Goal: Task Accomplishment & Management: Complete application form

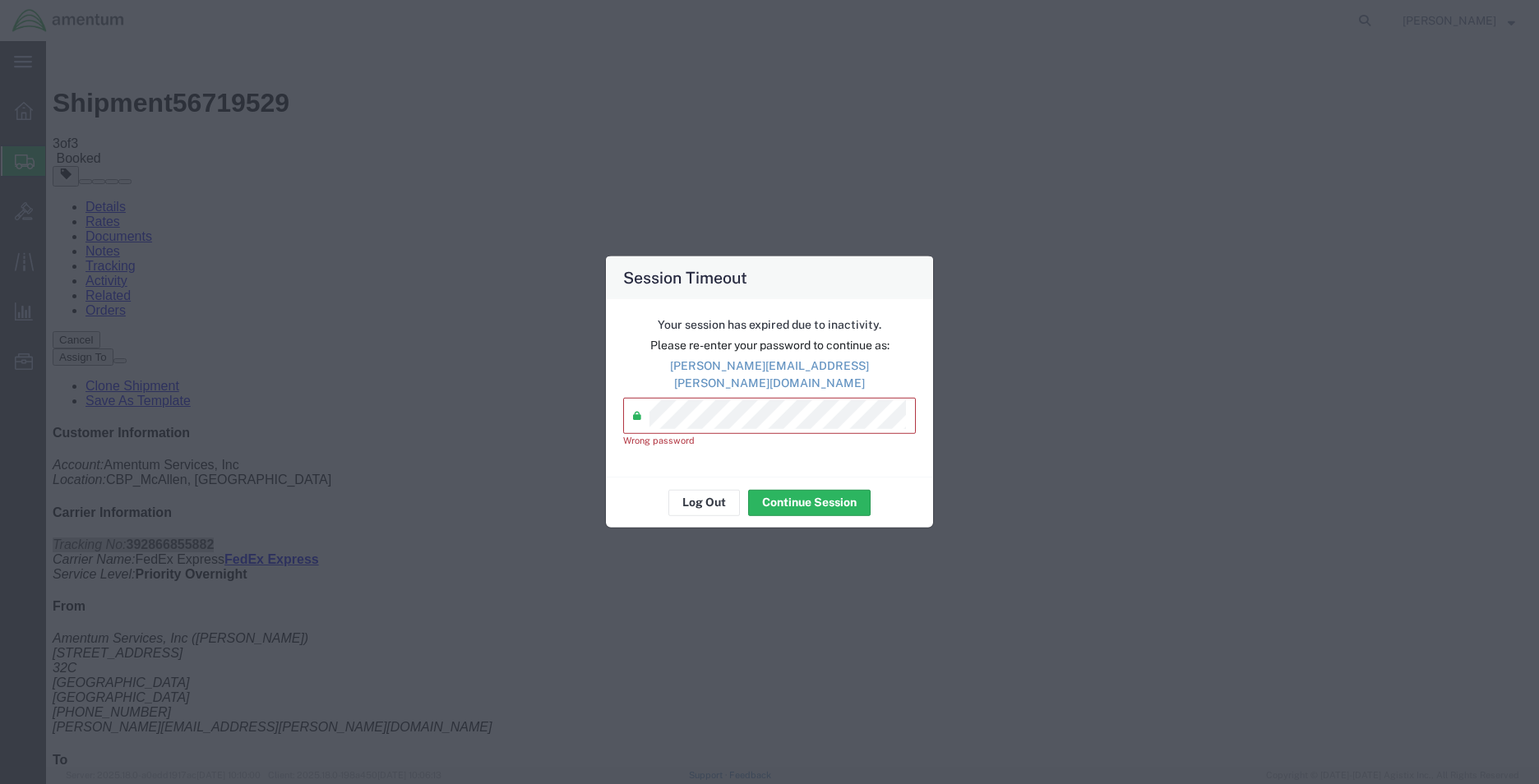
click at [606, 410] on div "Your session has expired due to inactivity. Please re-enter your password to co…" at bounding box center [769, 388] width 327 height 177
click at [649, 407] on div "Password *" at bounding box center [770, 415] width 293 height 36
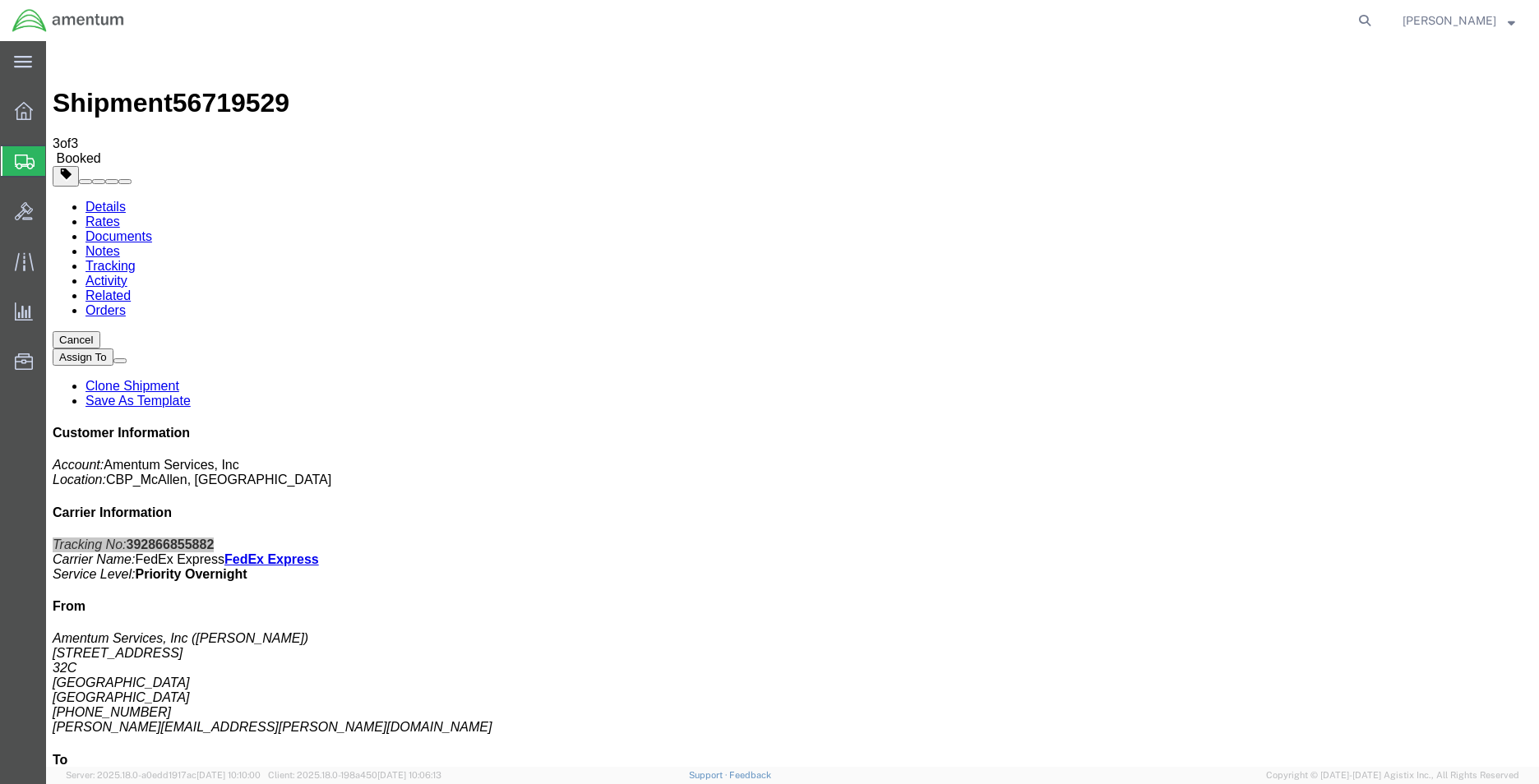
click at [0, 0] on span "Create Shipment" at bounding box center [0, 0] width 0 height 0
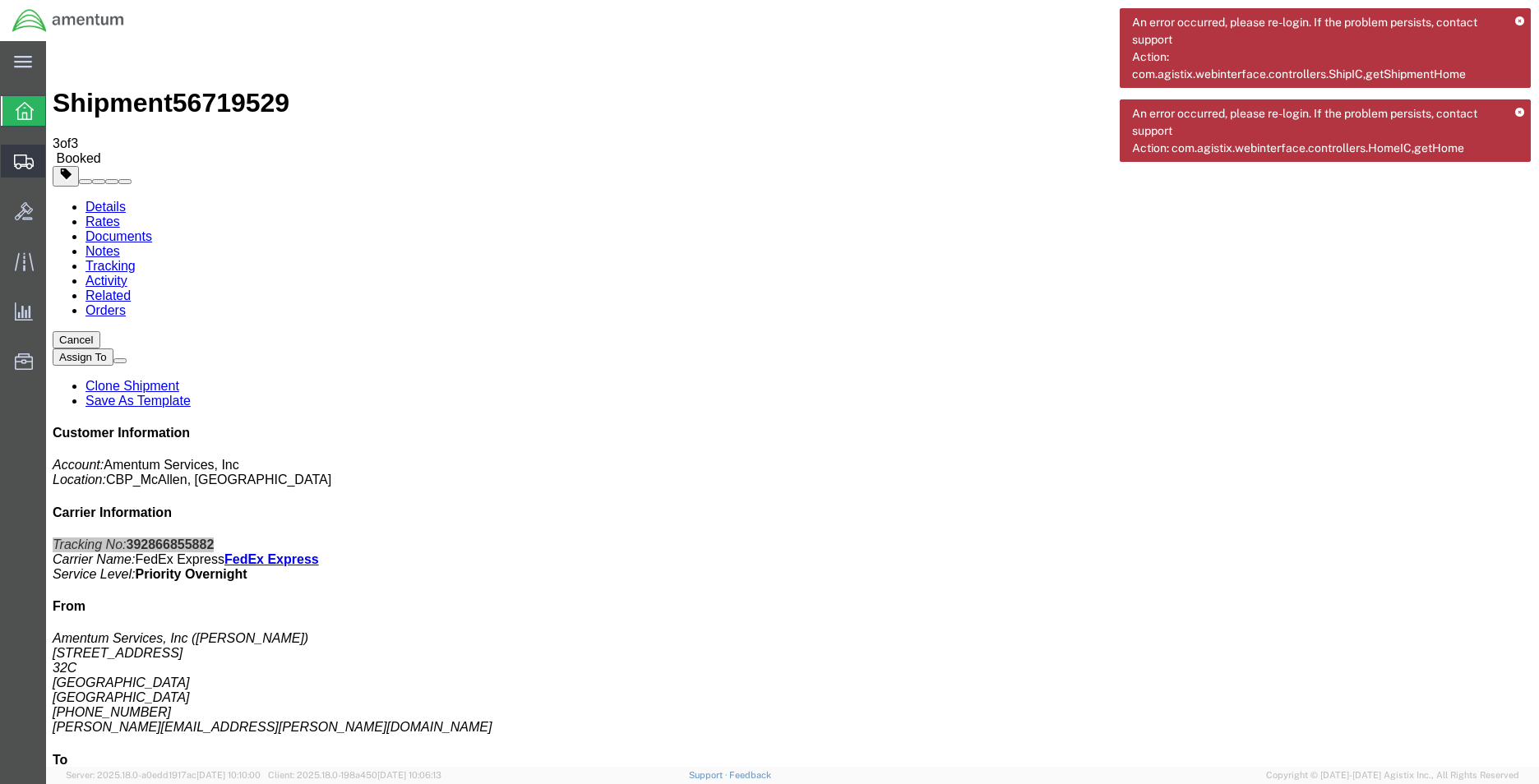
click at [0, 0] on span "Create Shipment" at bounding box center [0, 0] width 0 height 0
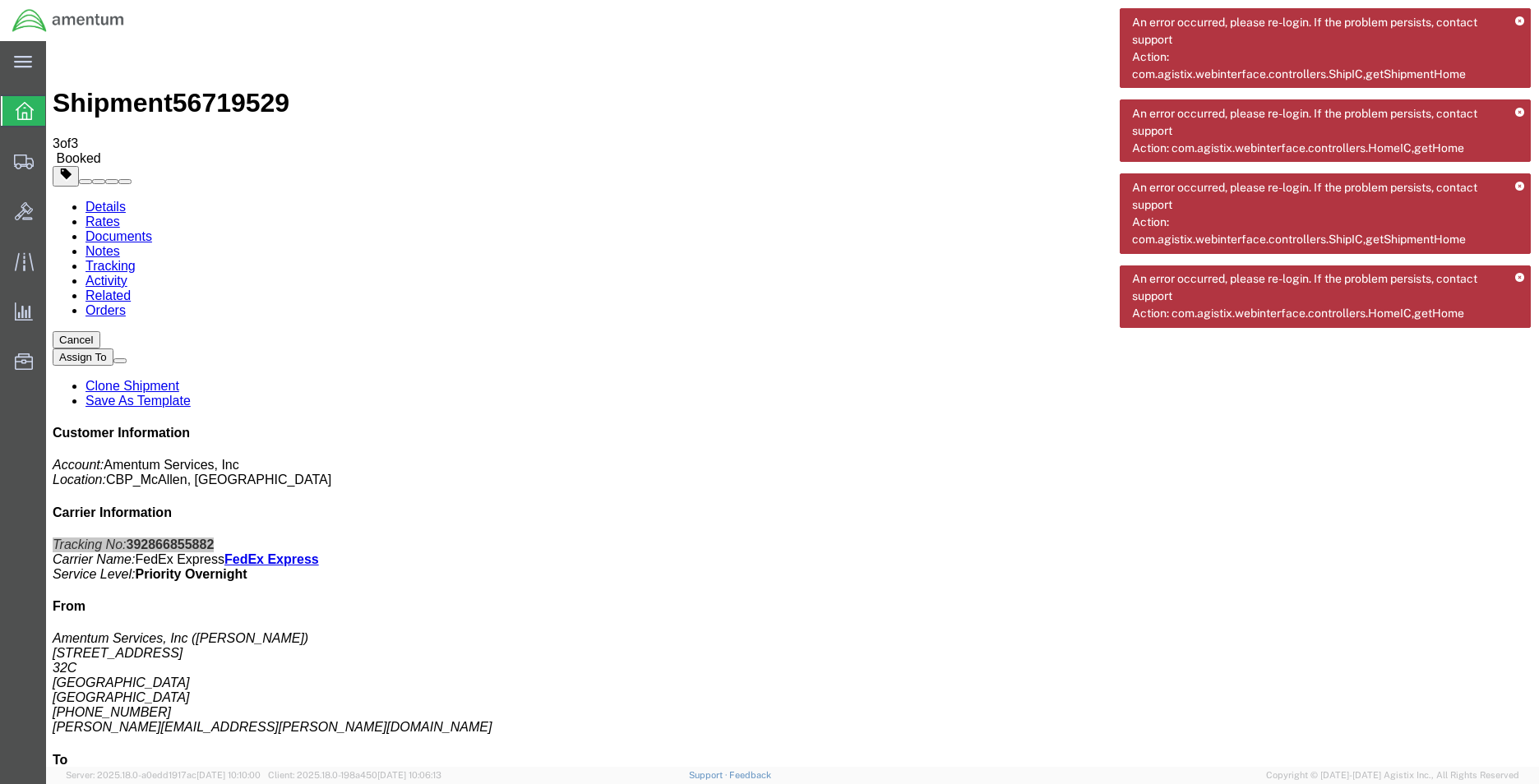
click at [1524, 280] on icon at bounding box center [1520, 278] width 9 height 9
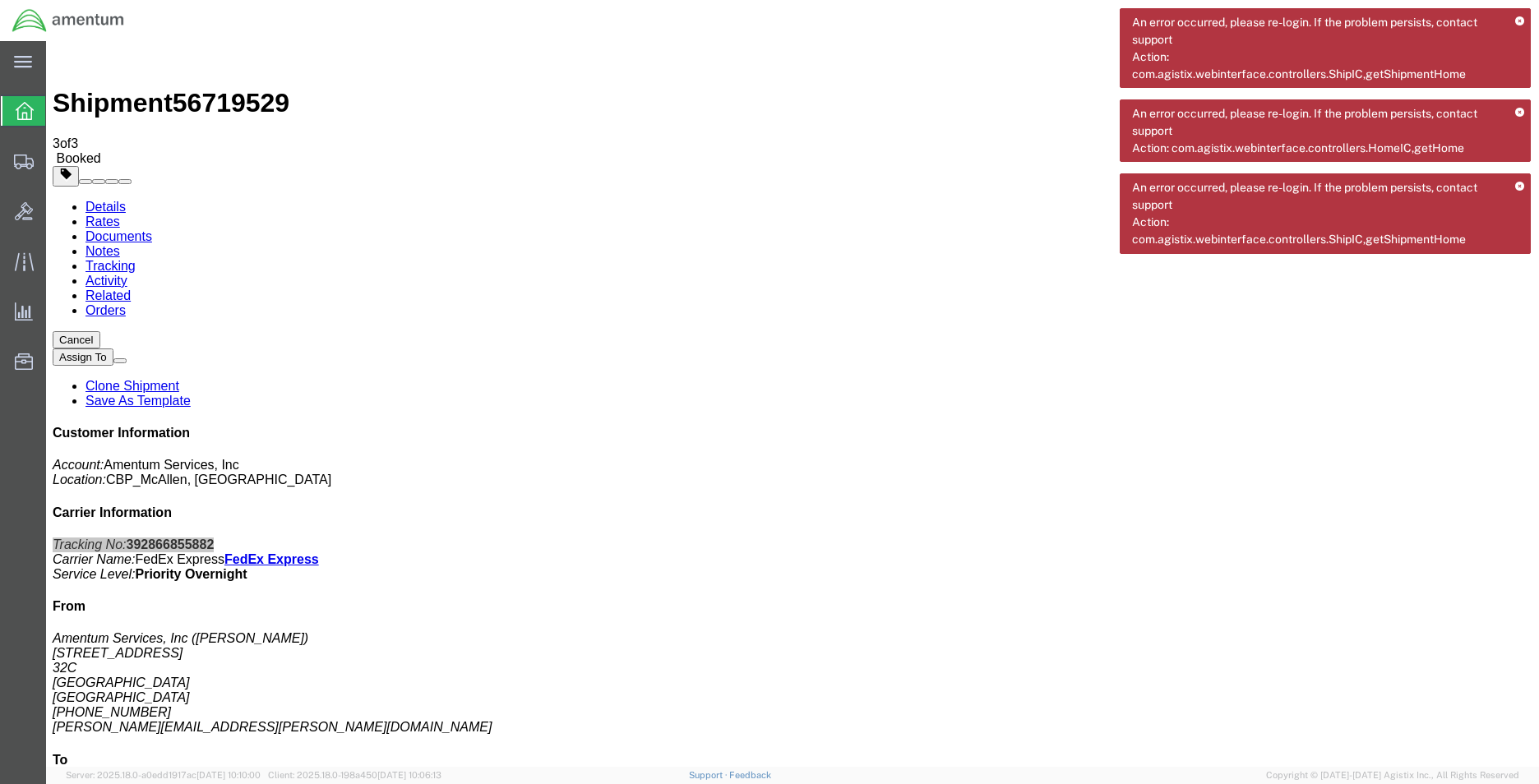
drag, startPoint x: 1515, startPoint y: 188, endPoint x: 1467, endPoint y: 136, distance: 70.8
click at [1515, 188] on icon at bounding box center [1520, 187] width 9 height 9
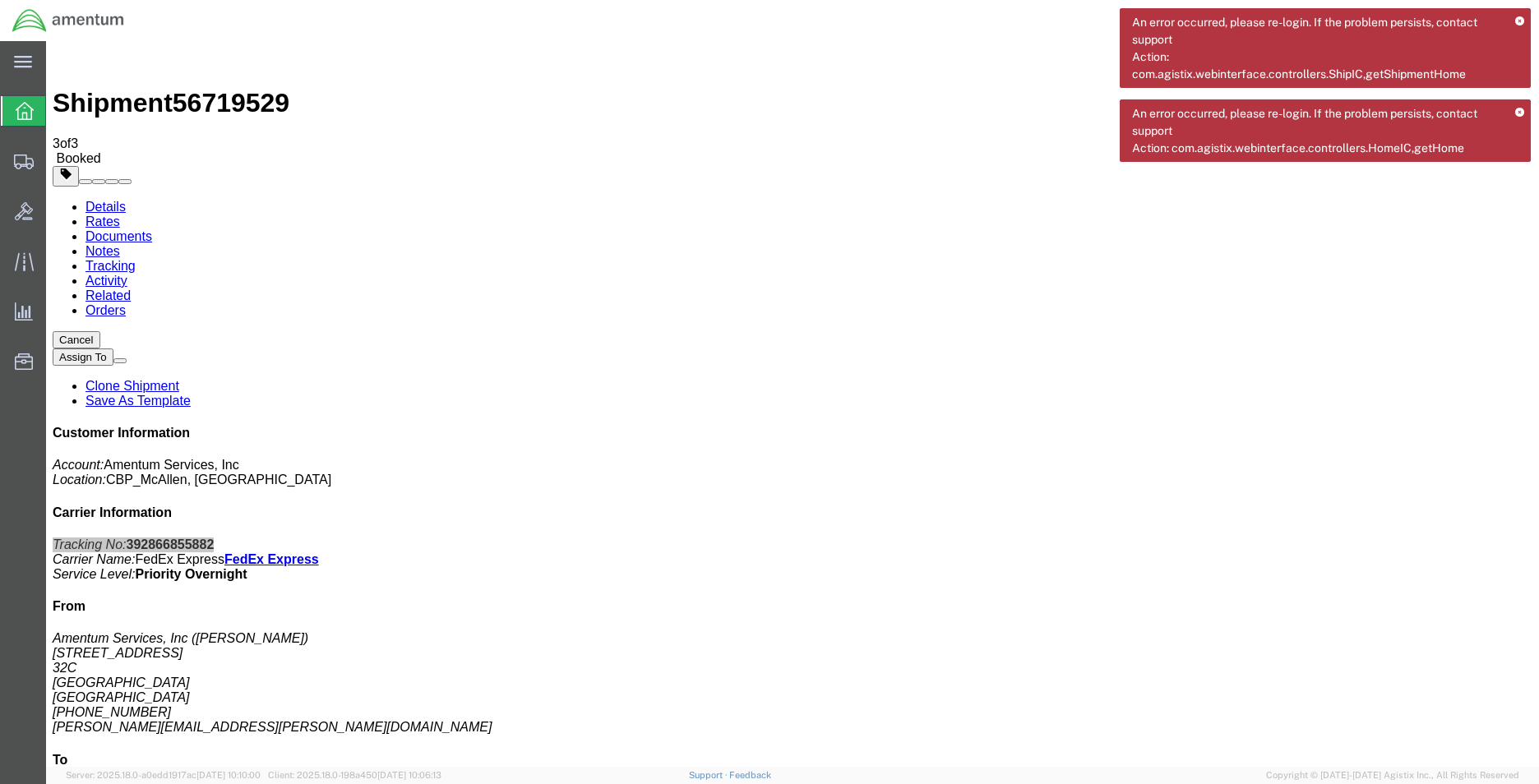
click at [1517, 116] on icon at bounding box center [1520, 113] width 9 height 9
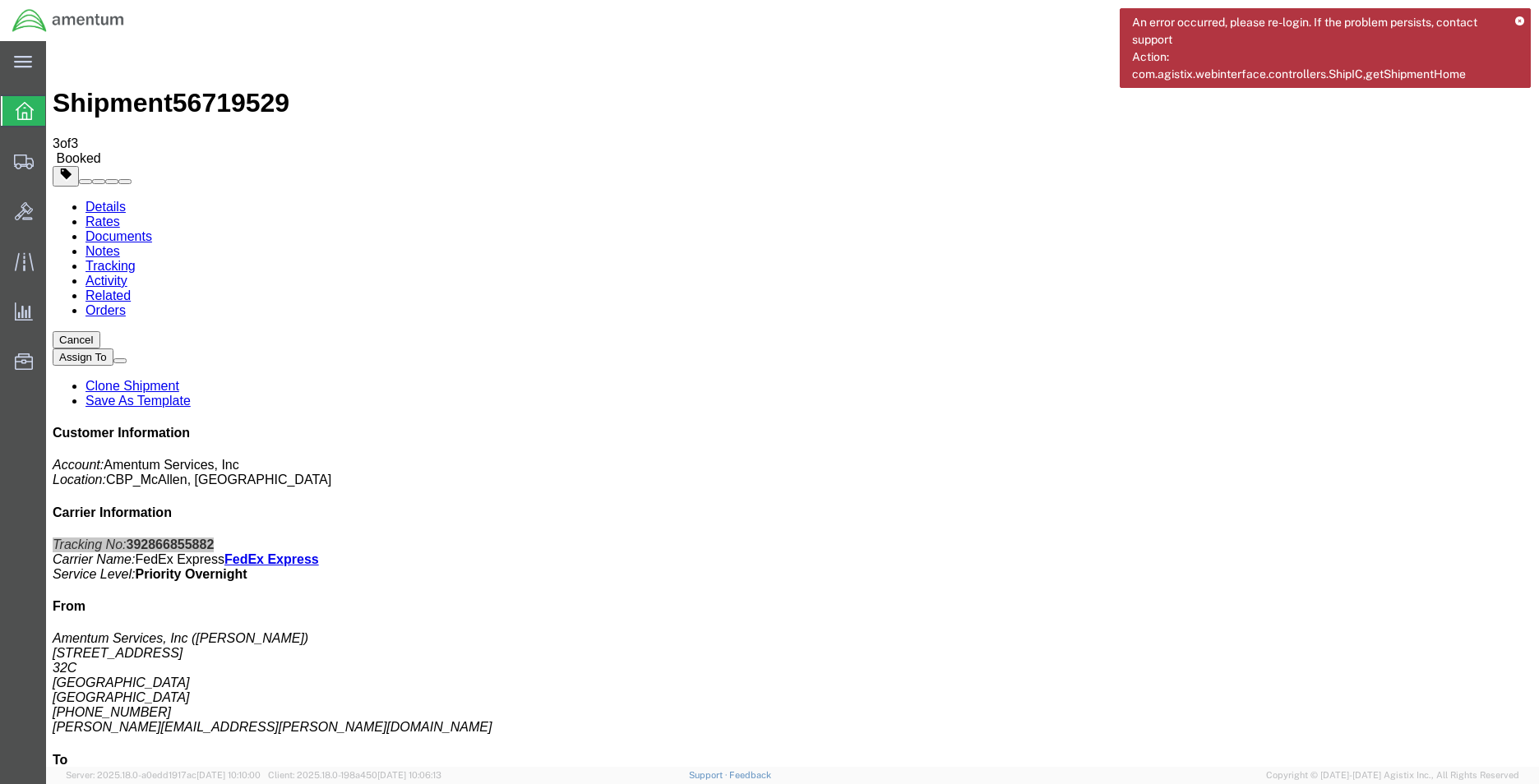
click at [1521, 23] on icon at bounding box center [1520, 22] width 9 height 9
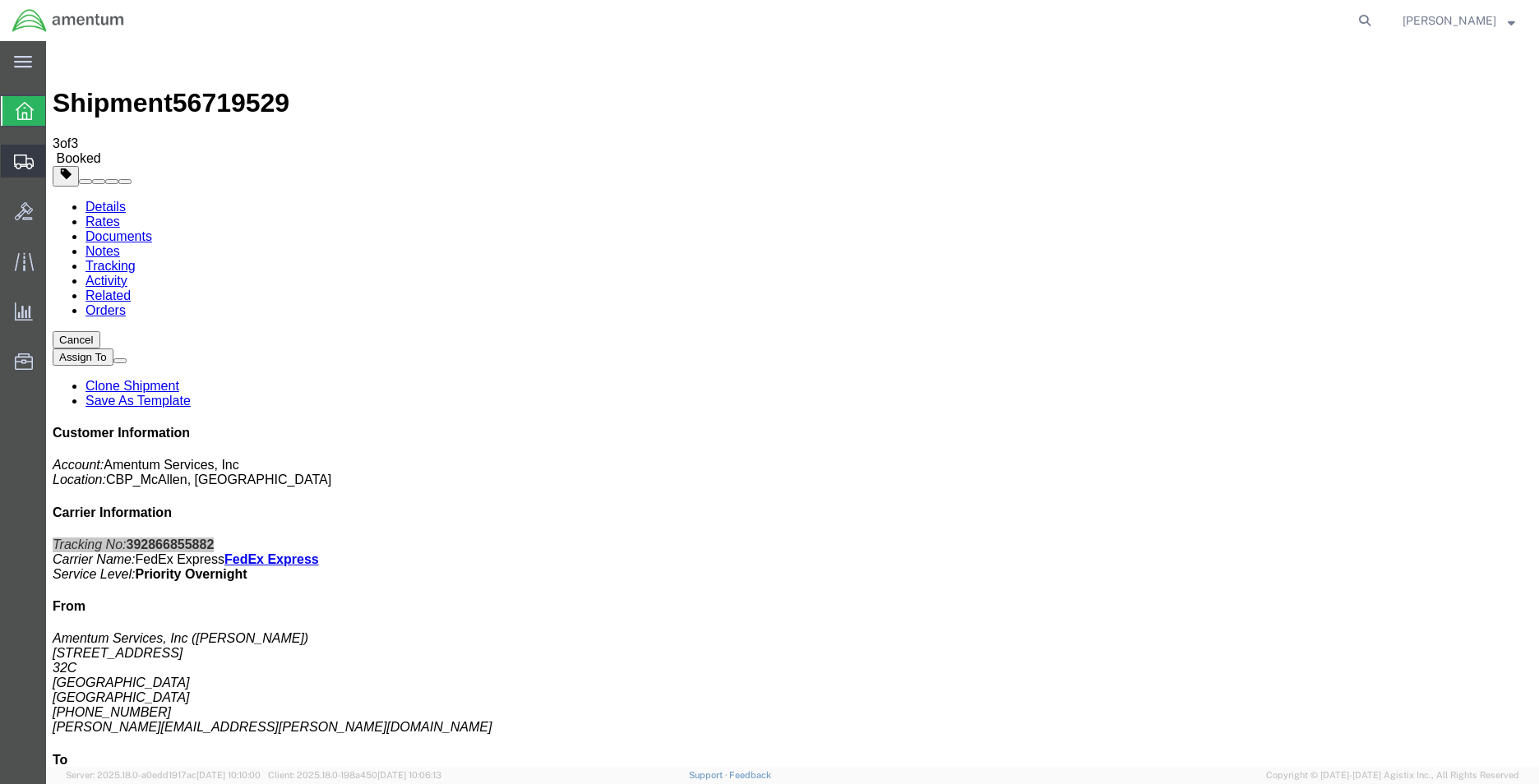
click at [0, 0] on span "Create Shipment" at bounding box center [0, 0] width 0 height 0
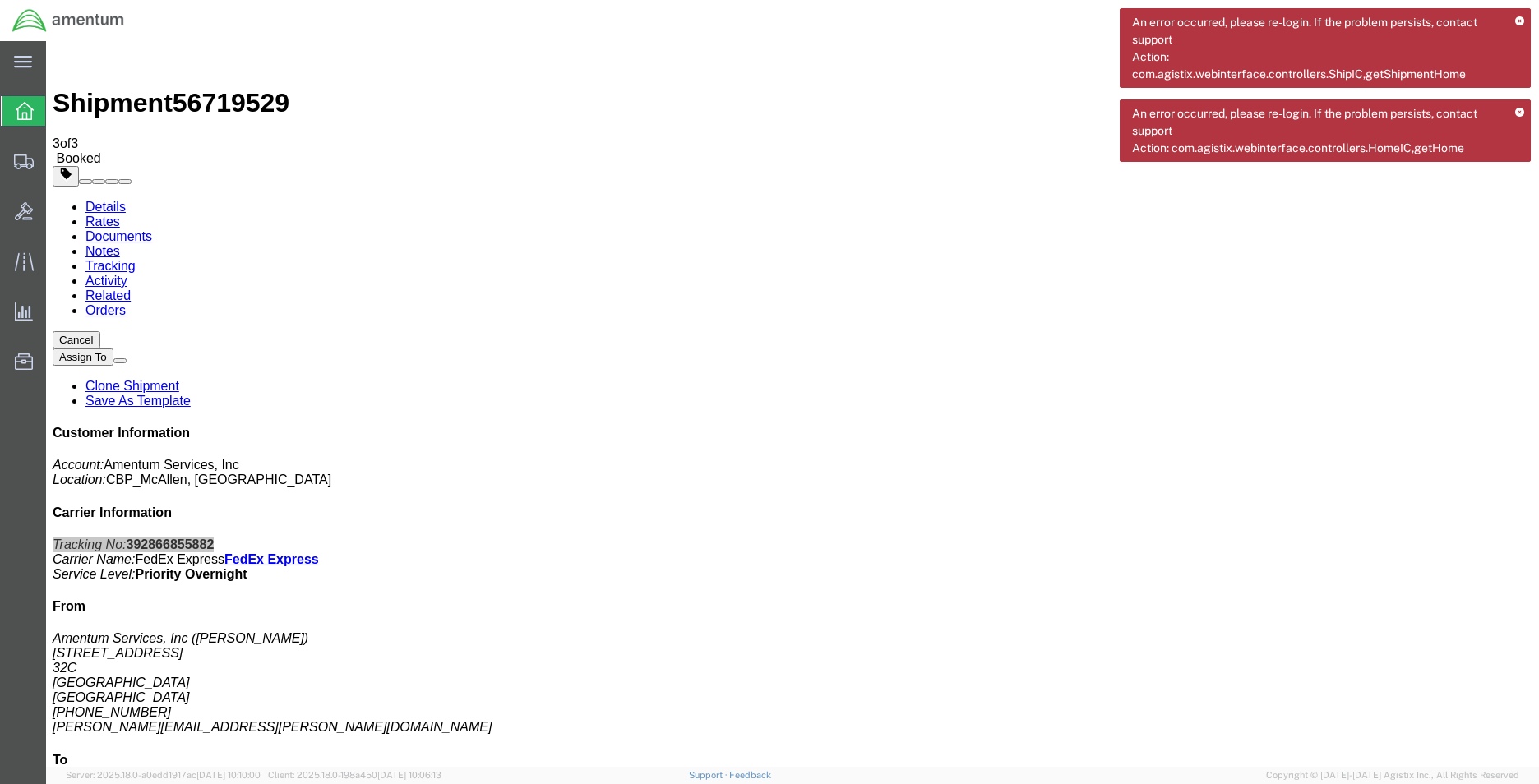
click at [1514, 23] on div "An error occurred, please re-login. If the problem persists, contact support Ac…" at bounding box center [1326, 48] width 411 height 79
click at [1518, 22] on icon at bounding box center [1520, 22] width 9 height 9
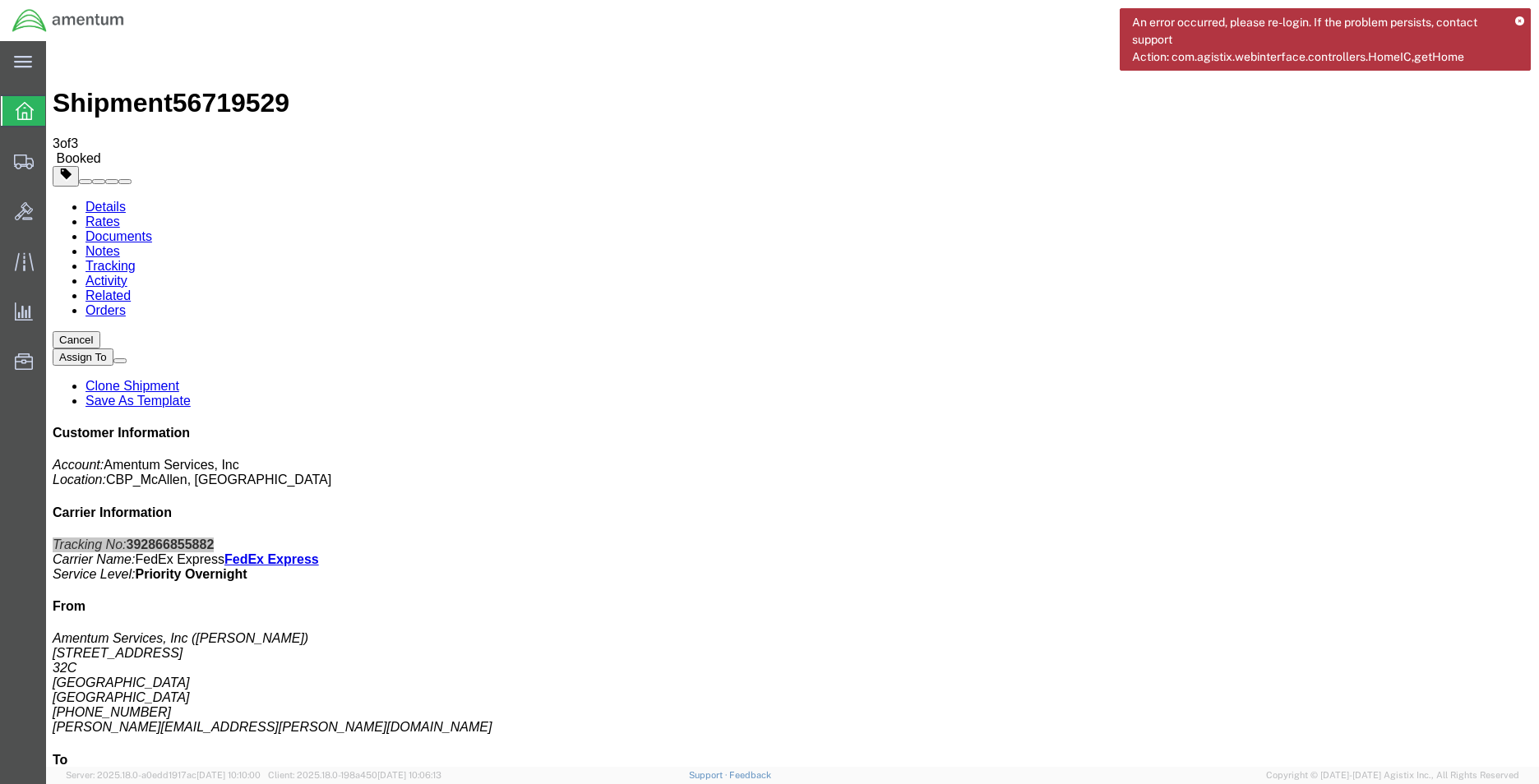
click at [1520, 18] on icon at bounding box center [1520, 22] width 9 height 9
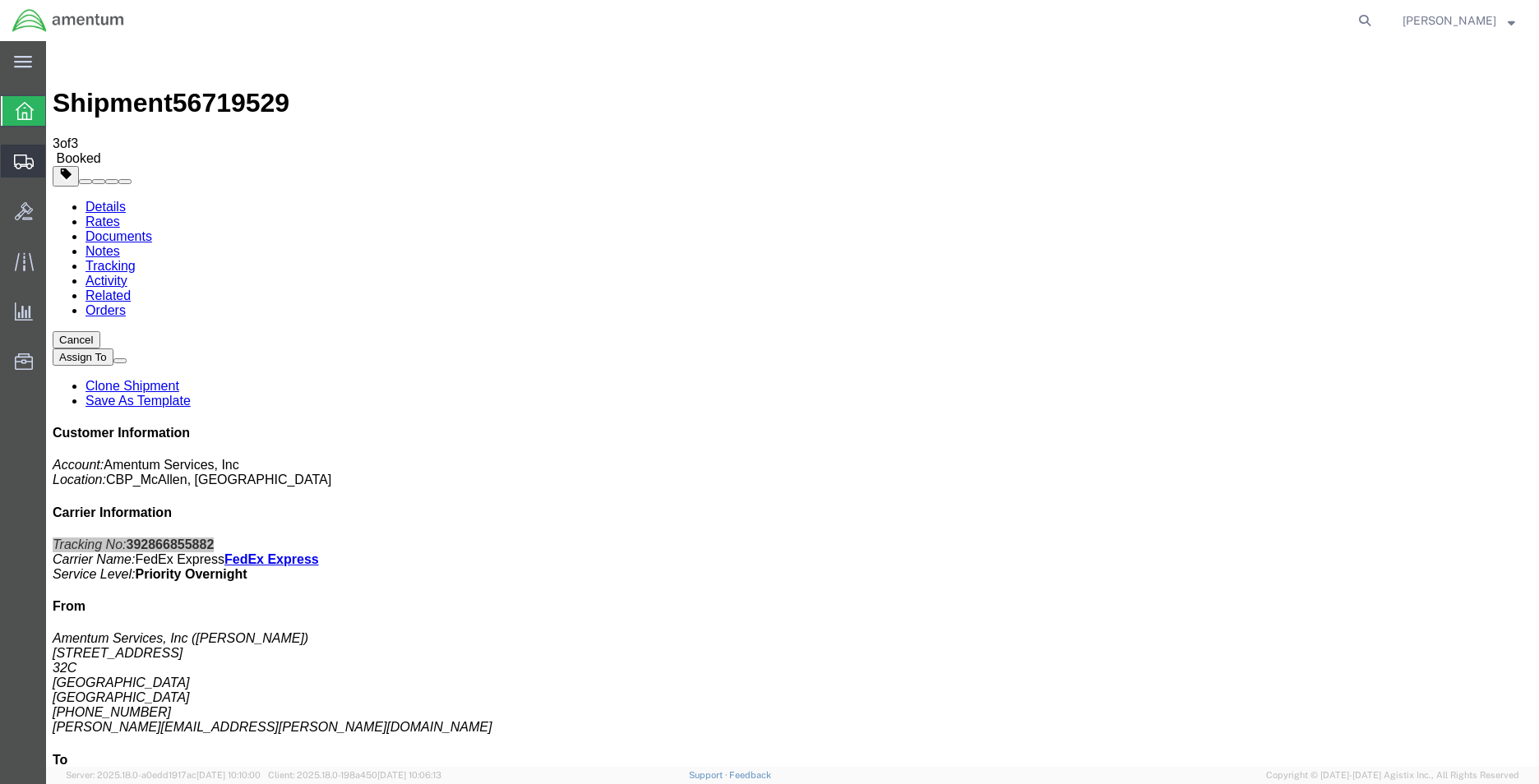
click at [0, 0] on span "Create Shipment" at bounding box center [0, 0] width 0 height 0
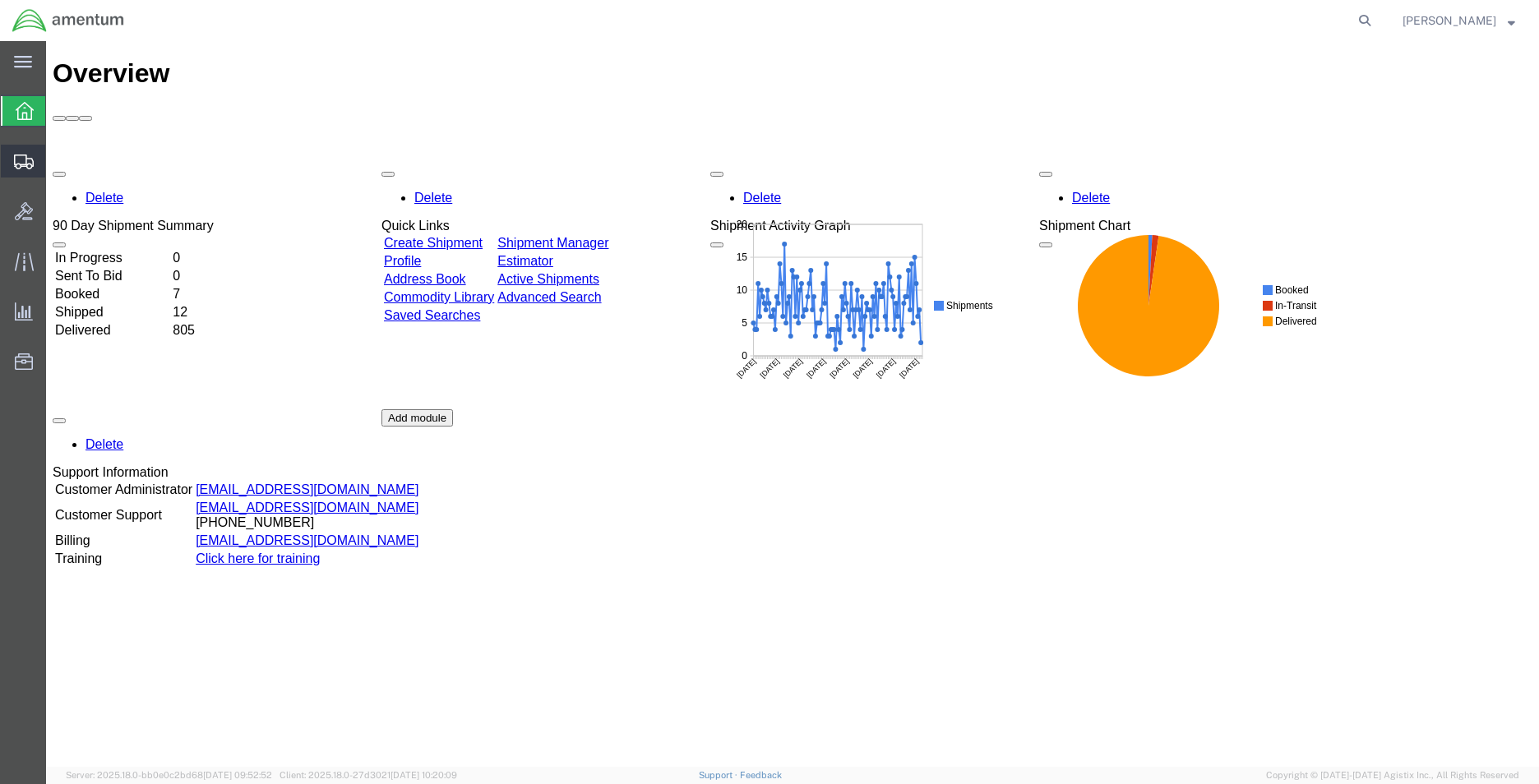
click at [0, 0] on span "Create Shipment" at bounding box center [0, 0] width 0 height 0
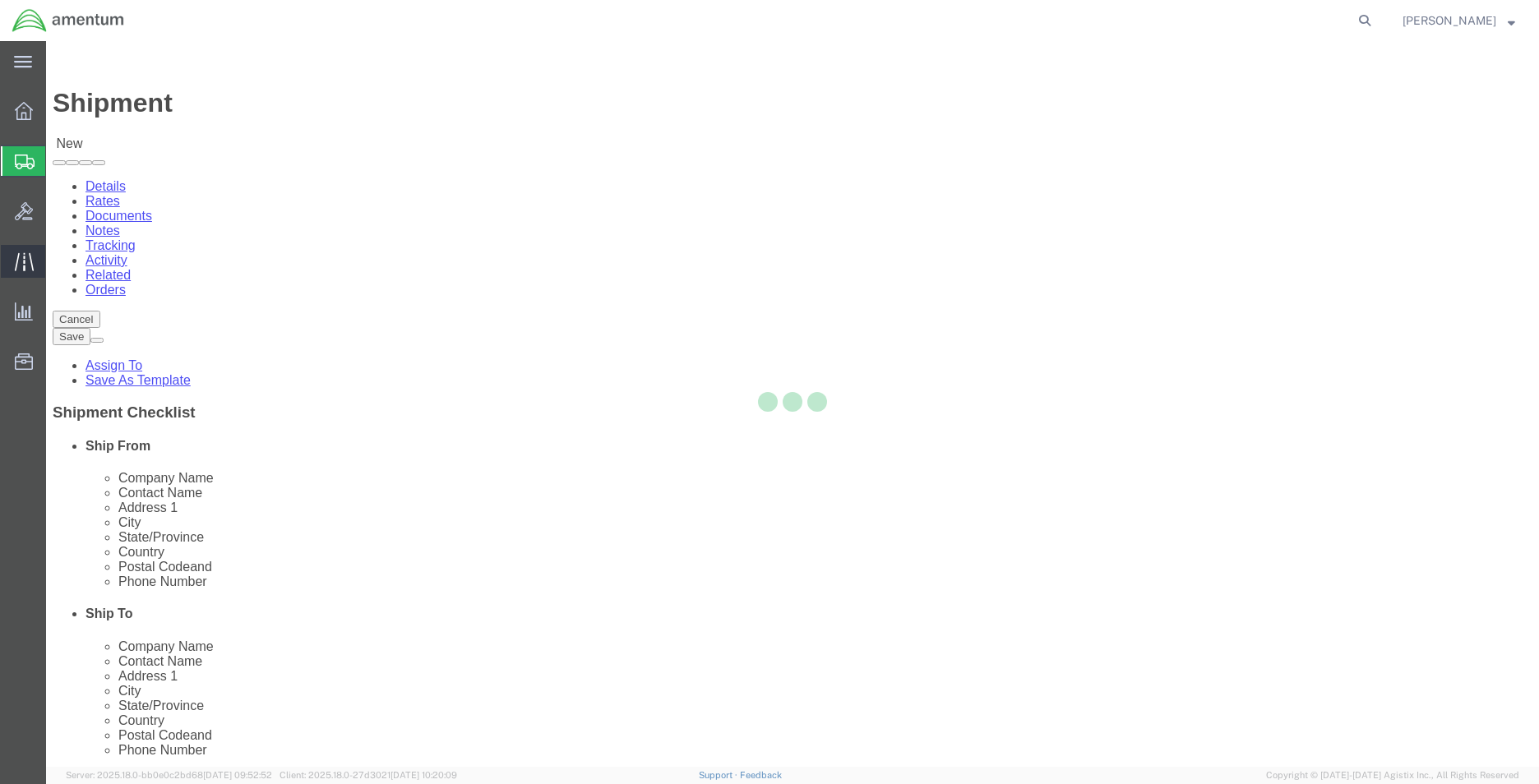
select select
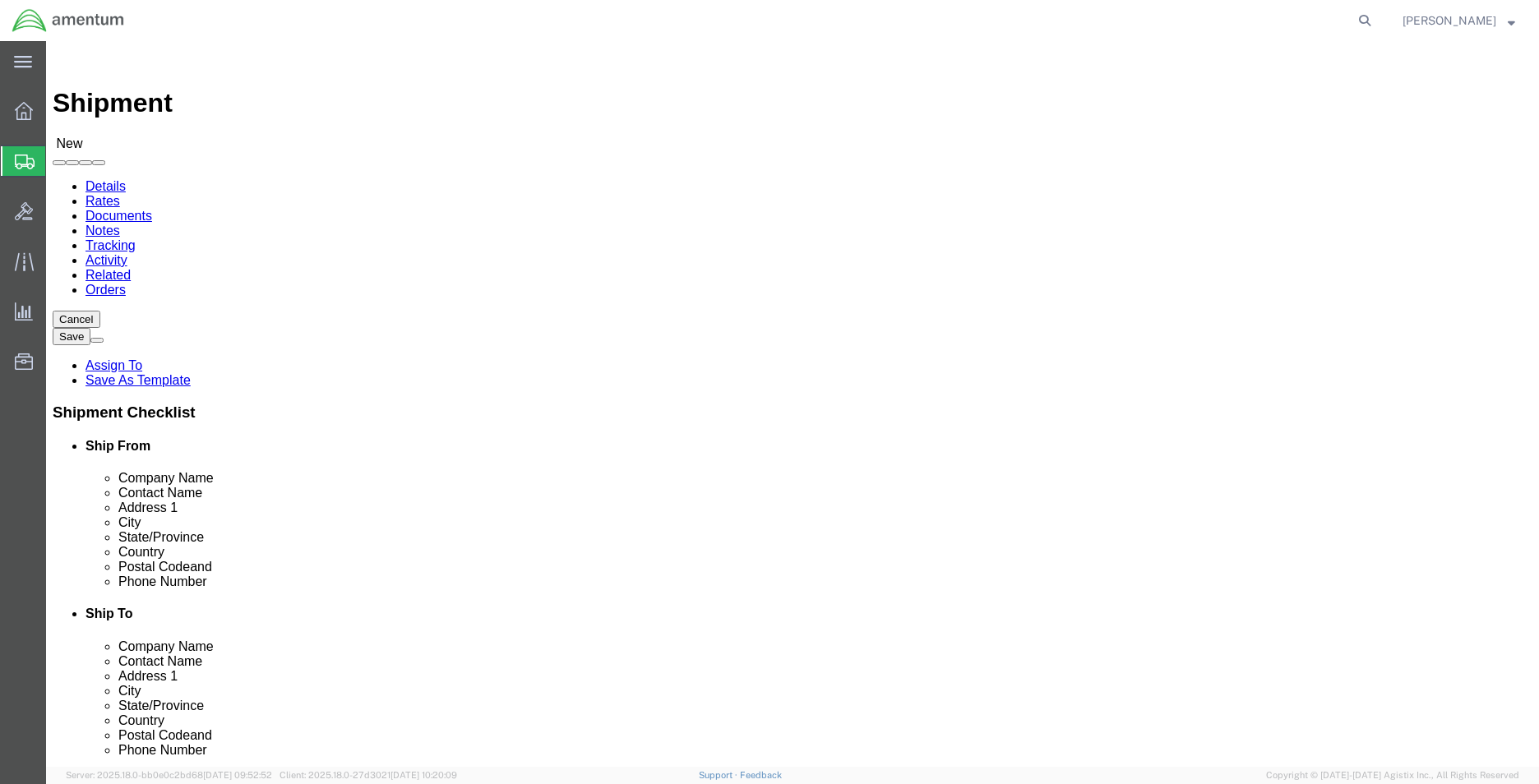
type input "mca"
select select "49941"
select select "TX"
drag, startPoint x: 918, startPoint y: 341, endPoint x: 770, endPoint y: 340, distance: 148.0
click div "Contact Name"
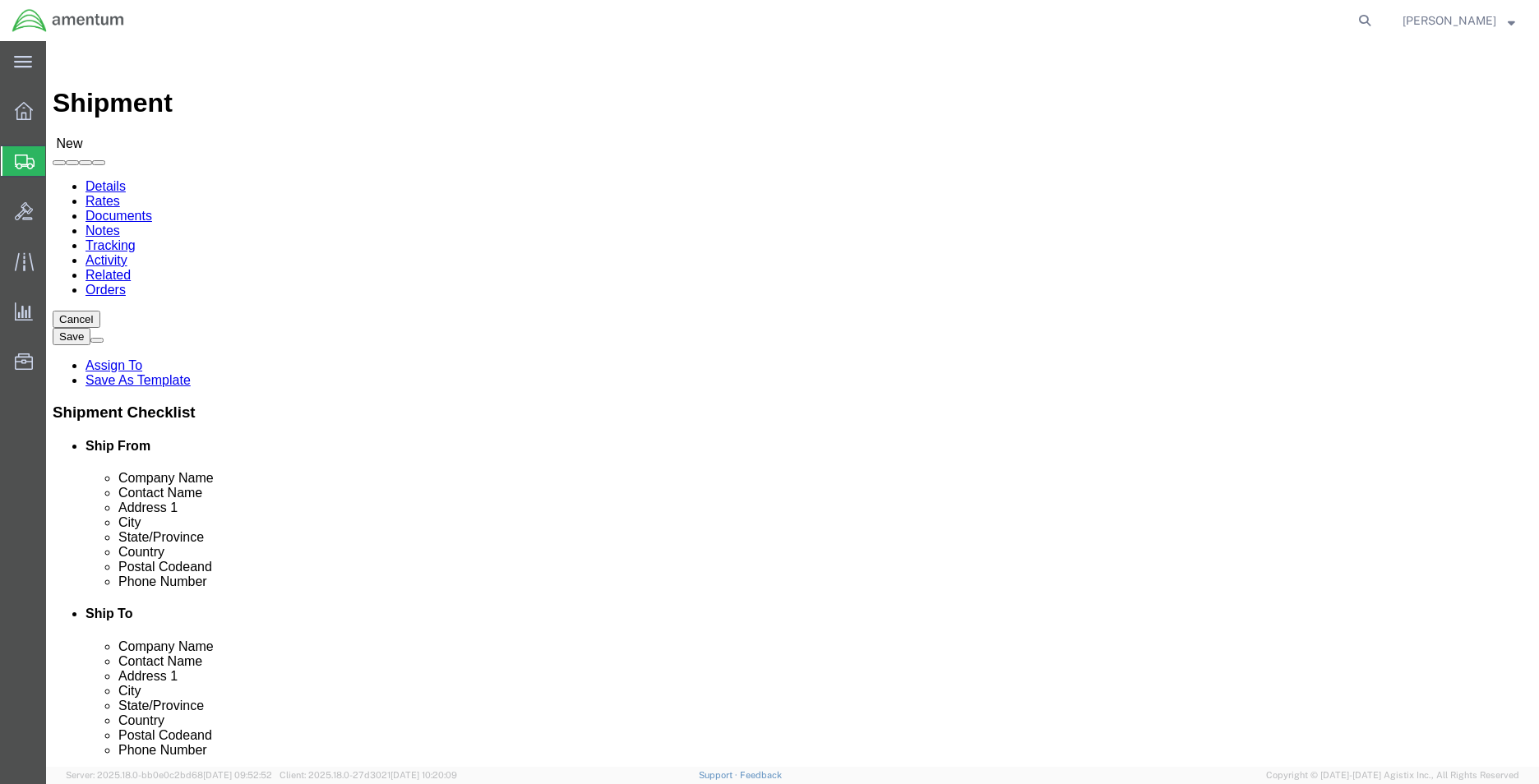
type input "s"
type input "S"
type input "Maintenance Dept"
